Goal: Transaction & Acquisition: Purchase product/service

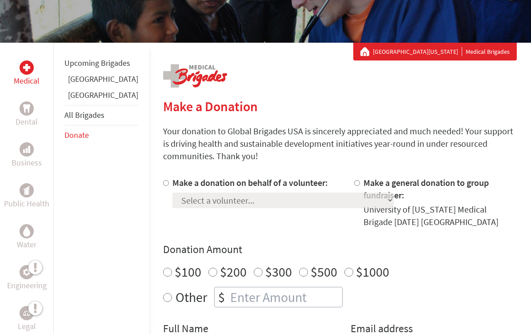
scroll to position [124, 0]
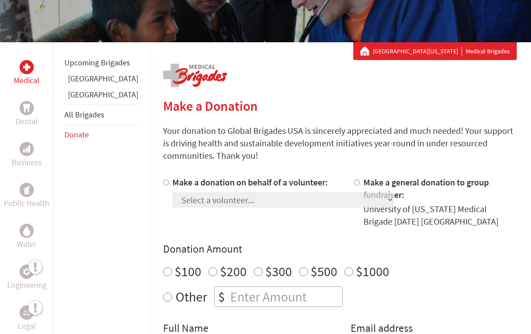
click at [163, 180] on input "Make a donation on behalf of a volunteer:" at bounding box center [166, 183] width 6 height 6
radio input "true"
click at [180, 192] on select "Select a volunteer... [PERSON_NAME] [PERSON_NAME] [PERSON_NAME] [PERSON_NAME] (…" at bounding box center [282, 200] width 221 height 16
select select "40E955F0-CE29-11EF-9472-42010A8A002E"
click at [172, 192] on select "Select a volunteer... [PERSON_NAME] [PERSON_NAME] [PERSON_NAME] [PERSON_NAME] (…" at bounding box center [282, 200] width 221 height 16
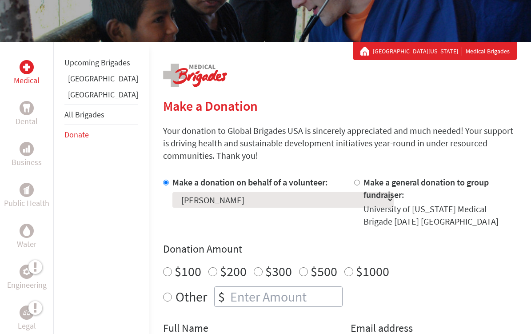
click at [276, 190] on div "Select a volunteer... [PERSON_NAME] [PERSON_NAME] [PERSON_NAME] [PERSON_NAME] (…" at bounding box center [282, 197] width 221 height 19
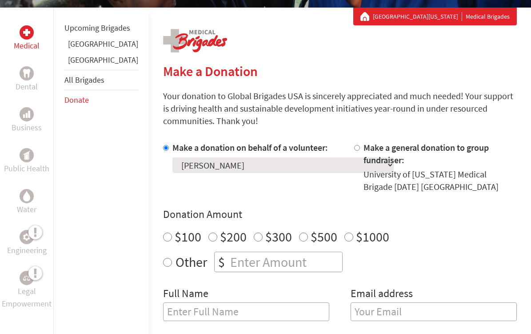
scroll to position [162, 0]
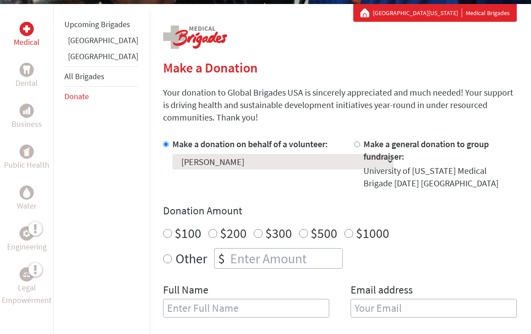
radio input "true"
click at [228, 248] on input "number" at bounding box center [285, 258] width 114 height 20
type input "250"
click at [186, 299] on input "text" at bounding box center [246, 308] width 166 height 19
type input "[PERSON_NAME]"
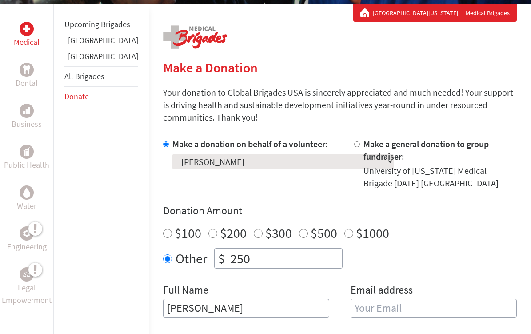
click at [364, 299] on input "email" at bounding box center [434, 308] width 166 height 19
type input "[EMAIL_ADDRESS][DOMAIN_NAME]"
click at [288, 307] on form "Make a donation on behalf of a volunteer: Select a volunteer... [PERSON_NAME] […" at bounding box center [340, 315] width 354 height 355
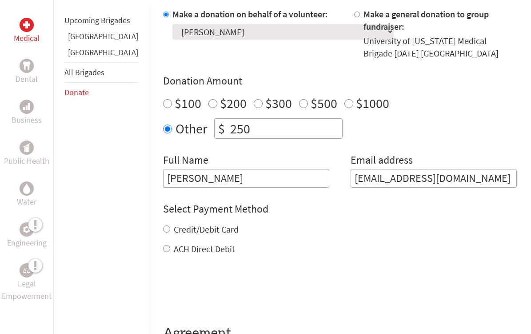
scroll to position [304, 0]
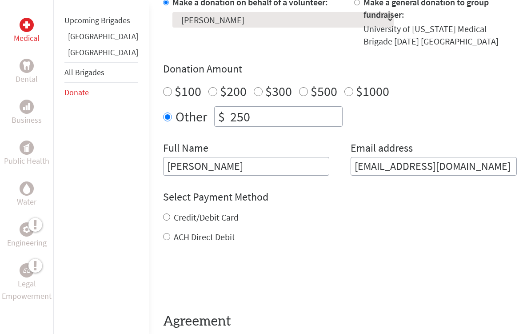
click at [163, 190] on div "Select Payment Method NOTE: American Express is not accepted. Please proceed no…" at bounding box center [340, 216] width 354 height 53
click at [174, 212] on label "Credit/Debit Card" at bounding box center [206, 217] width 65 height 11
click at [163, 213] on input "Credit/Debit Card" at bounding box center [166, 216] width 7 height 7
radio input "true"
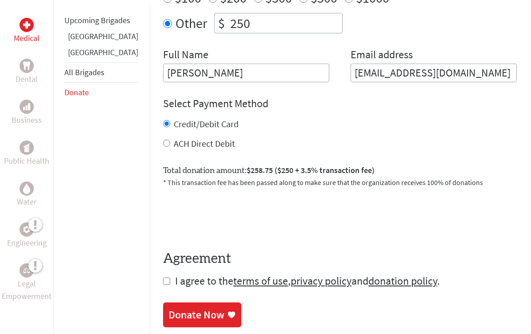
scroll to position [402, 0]
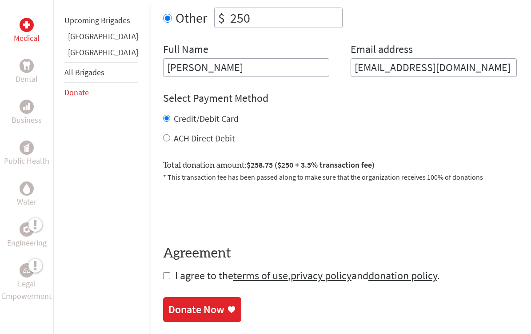
click at [163, 272] on input "checkbox" at bounding box center [166, 275] width 7 height 7
checkbox input "true"
click at [168, 303] on div "Donate Now" at bounding box center [196, 310] width 56 height 14
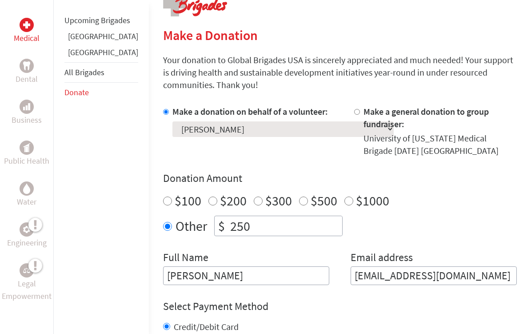
scroll to position [288, 0]
